Goal: Find specific page/section: Find specific page/section

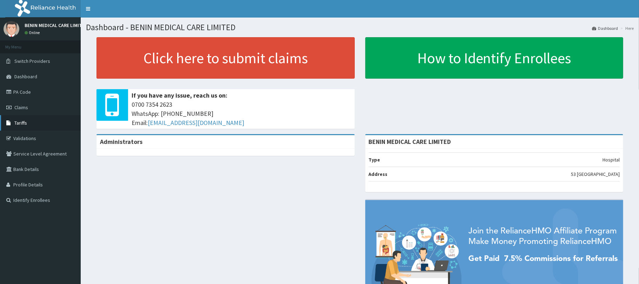
click at [34, 124] on link "Tariffs" at bounding box center [40, 122] width 81 height 15
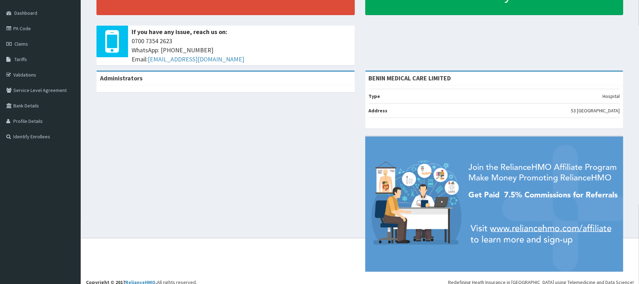
scroll to position [69, 0]
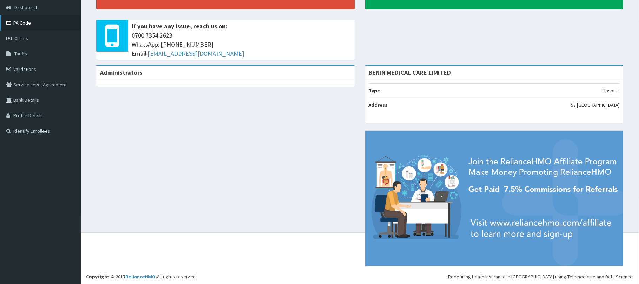
click at [33, 25] on link "PA Code" at bounding box center [40, 22] width 81 height 15
